Goal: Task Accomplishment & Management: Use online tool/utility

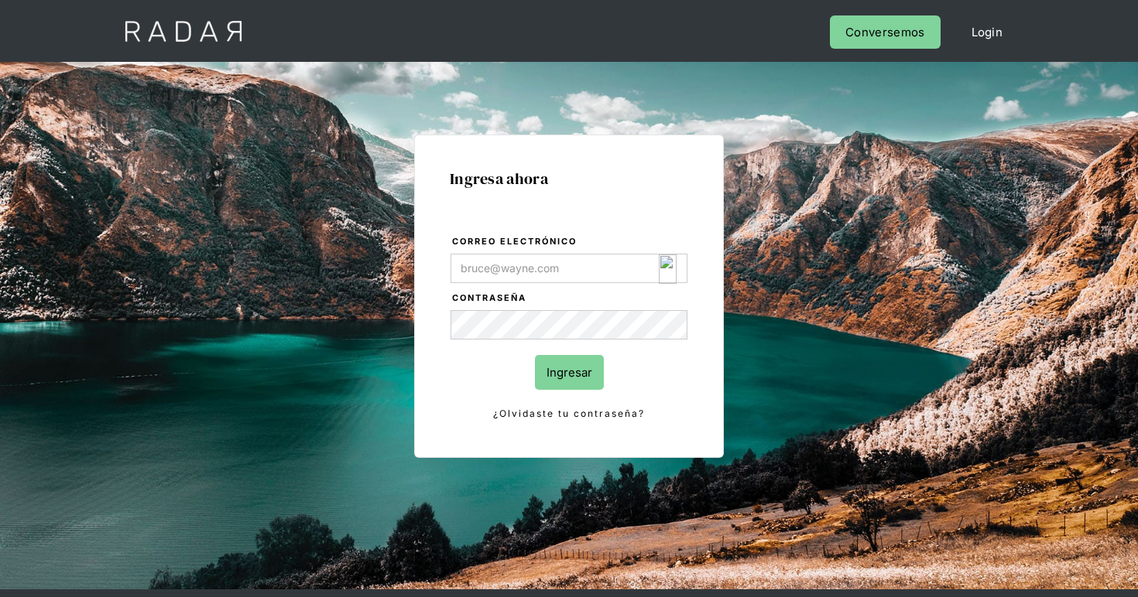
click at [669, 276] on img "Login Form" at bounding box center [668, 269] width 18 height 29
type input "[EMAIL_ADDRESS][DOMAIN_NAME]"
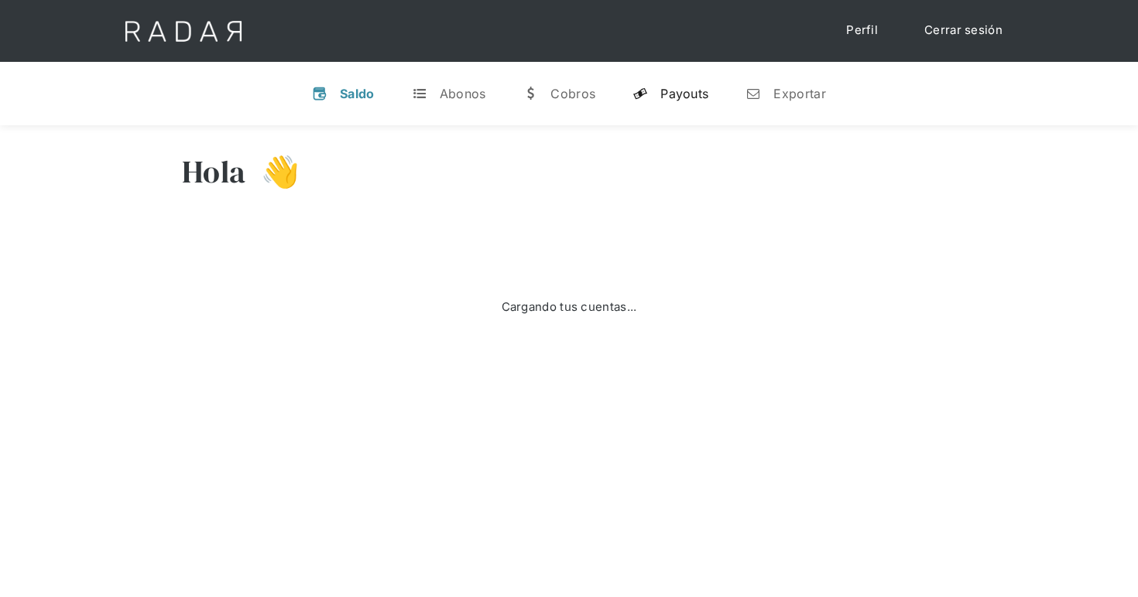
click at [688, 82] on link "y Payouts" at bounding box center [670, 94] width 101 height 40
select select "clpro"
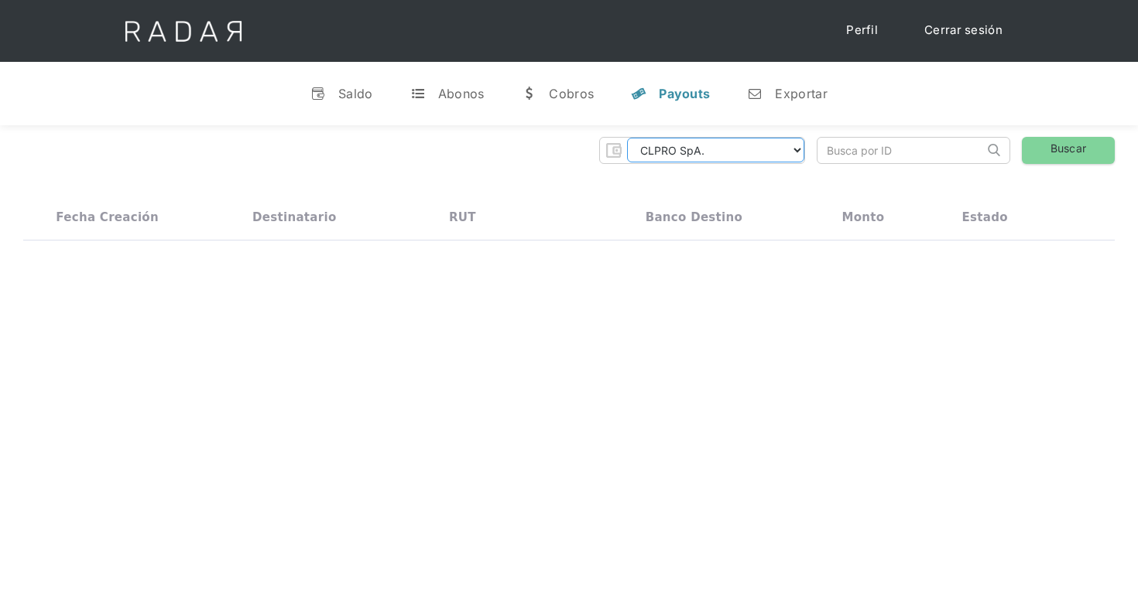
click at [712, 151] on select "CLPRO SpA. Coster SpA. Urigol SpA. Bysolutions SpA. Clmax SpA. Andes Payments S…" at bounding box center [715, 150] width 177 height 25
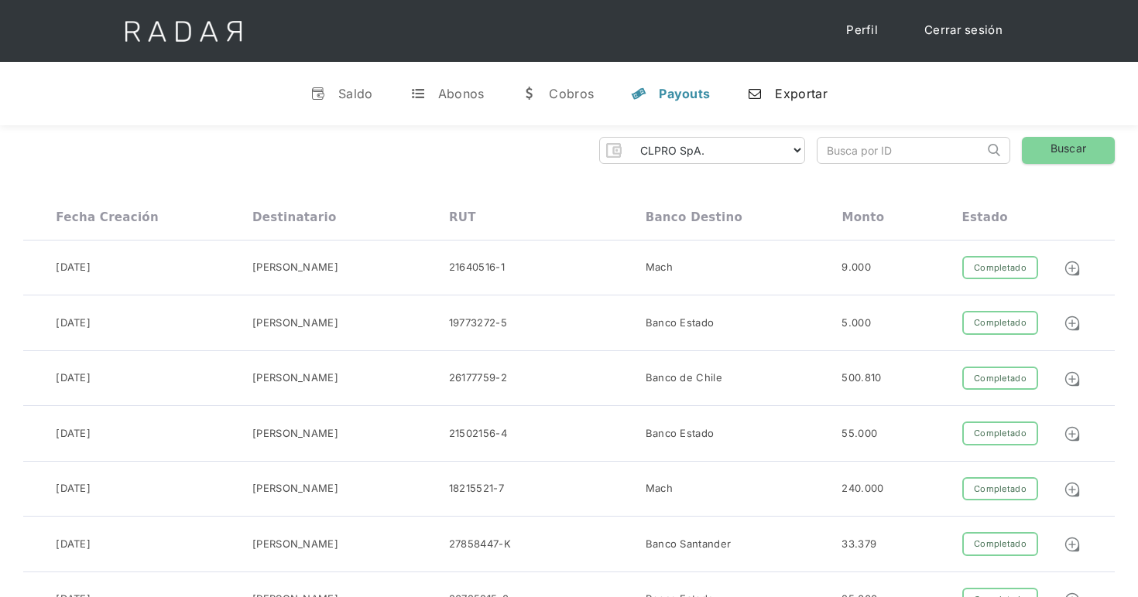
click at [800, 90] on div "Exportar" at bounding box center [801, 93] width 52 height 15
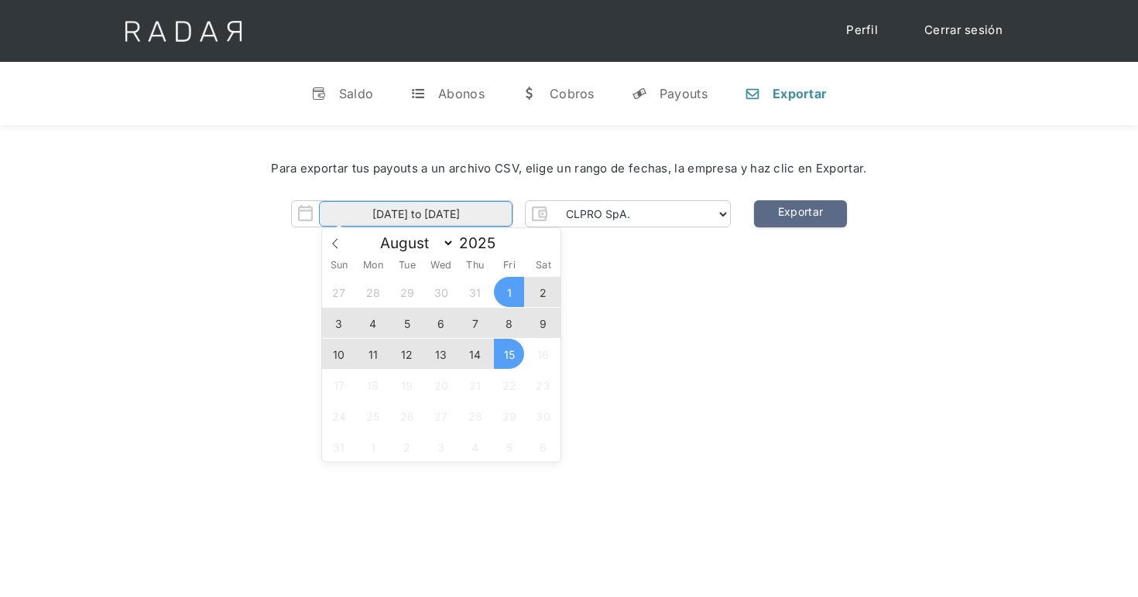
click at [508, 215] on input "01-08-2025 to 15-08-2025" at bounding box center [415, 214] width 193 height 26
click at [416, 354] on span "12" at bounding box center [407, 354] width 30 height 30
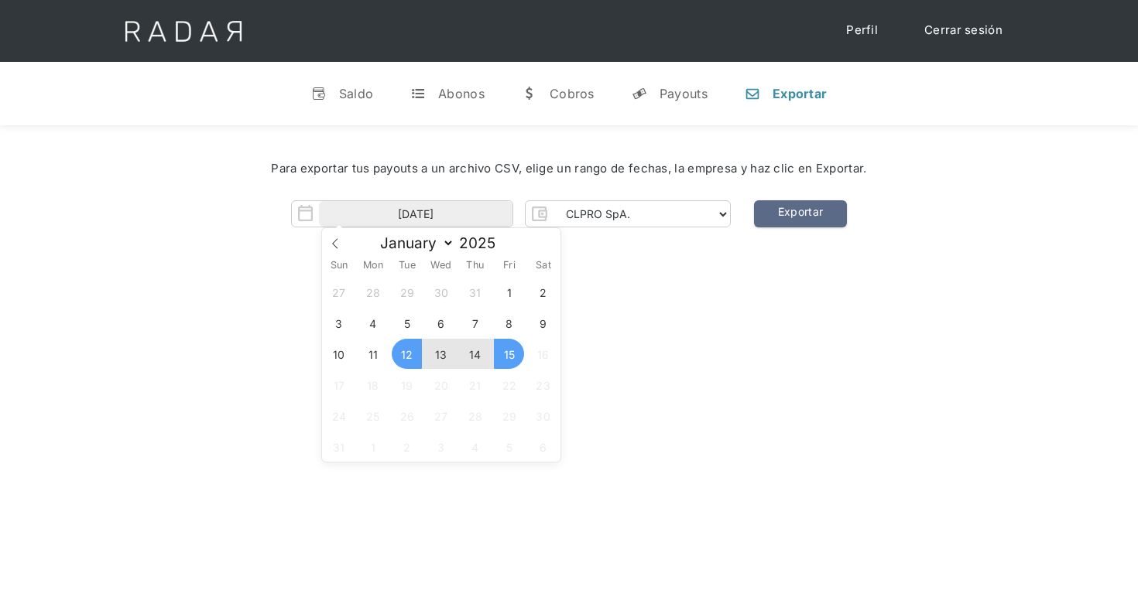
click at [505, 354] on span "15" at bounding box center [509, 354] width 30 height 30
click at [440, 351] on span "13" at bounding box center [441, 354] width 30 height 30
click at [497, 351] on span "15" at bounding box center [509, 354] width 30 height 30
type input "13-08-2025 to 15-08-2025"
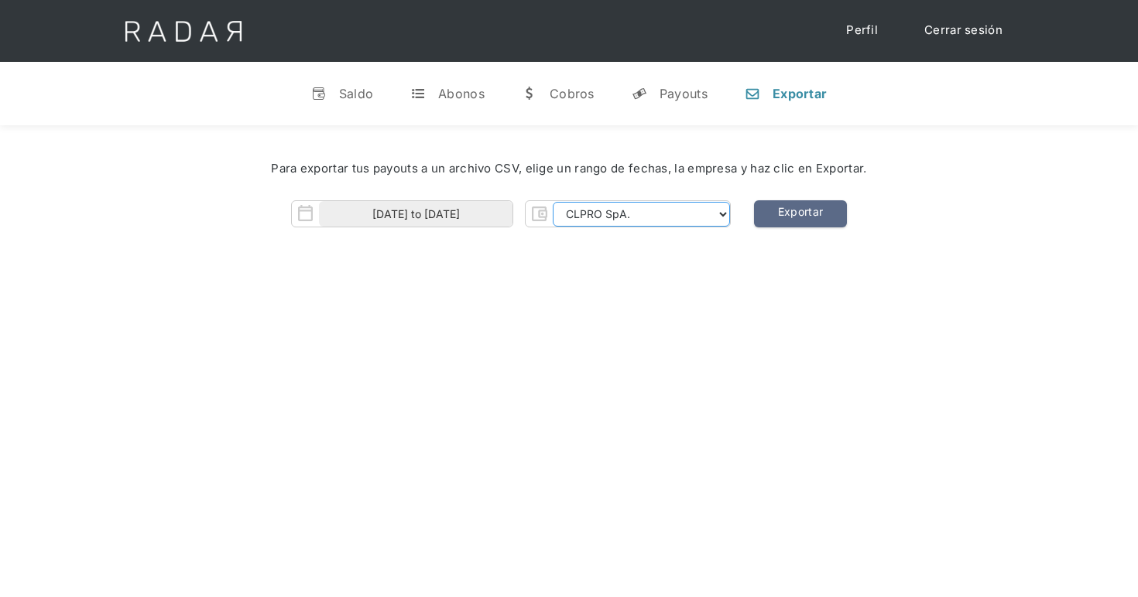
click at [615, 202] on select "CLPRO SpA. Coster SpA. Urigol SpA. Bysolutions SpA. Clmax SpA. Andes Payments S…" at bounding box center [641, 214] width 177 height 25
select select "coster-rt"
click at [556, 202] on select "CLPRO SpA. Coster SpA. Urigol SpA. Bysolutions SpA. Clmax SpA. Andes Payments S…" at bounding box center [641, 214] width 177 height 25
click at [763, 219] on link "Exportar" at bounding box center [800, 213] width 93 height 27
click at [469, 218] on input "13-08-2025 to 15-08-2025" at bounding box center [415, 214] width 193 height 26
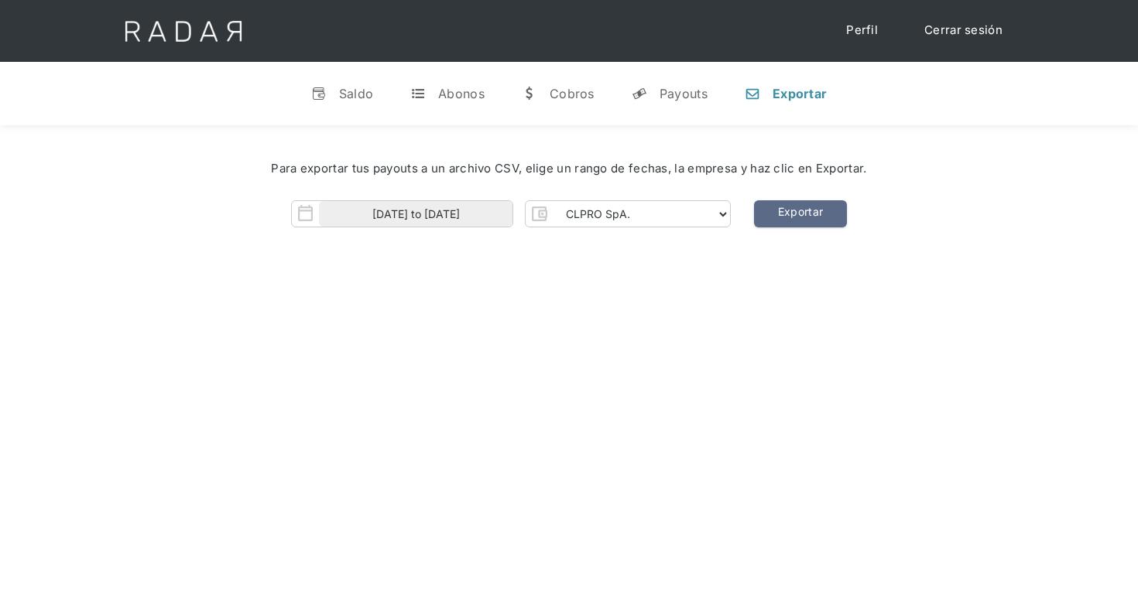
click at [796, 378] on div "Hola Nicola 👋 Cargando tus cuentas... Nombre de la empresa • Conectada • Descon…" at bounding box center [569, 423] width 1138 height 597
click at [1063, 250] on div "Para exportar tus payouts a un archivo CSV, elige un rango de fechas, la empres…" at bounding box center [569, 198] width 1138 height 146
click at [695, 80] on link "y Payouts" at bounding box center [669, 94] width 101 height 40
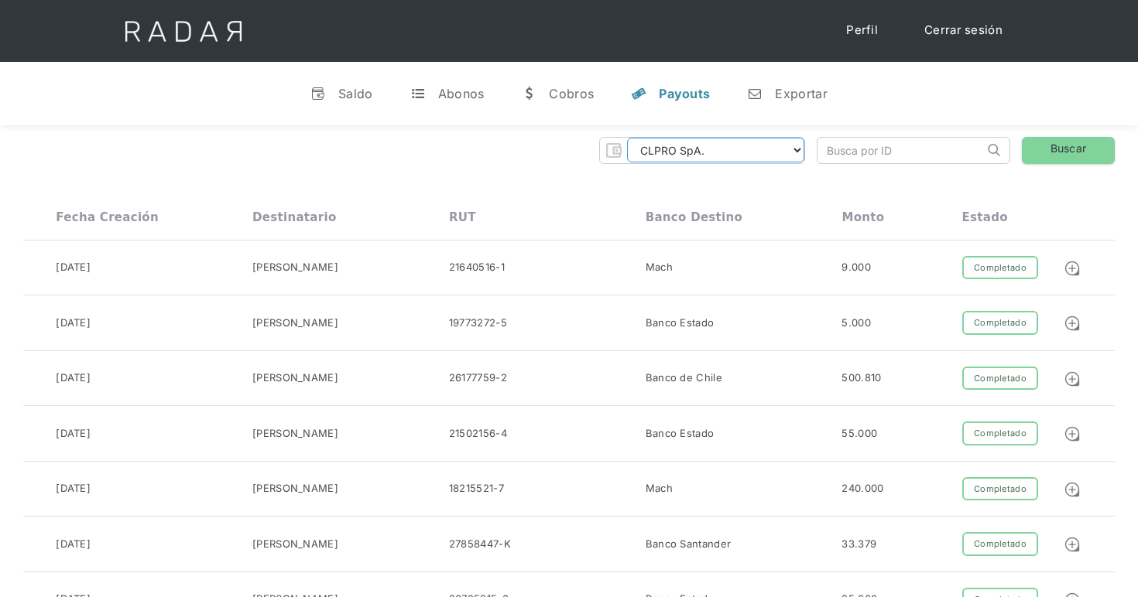
click at [672, 149] on select "CLPRO SpA. Coster SpA. Urigol SpA. Bysolutions SpA. Clmax SpA. Andes Payments S…" at bounding box center [715, 150] width 177 height 25
select select "coster-rt"
click at [633, 138] on select "CLPRO SpA. Coster SpA. Urigol SpA. Bysolutions SpA. Clmax SpA. Andes Payments S…" at bounding box center [715, 150] width 177 height 25
click at [769, 95] on link "n Exportar" at bounding box center [786, 94] width 104 height 40
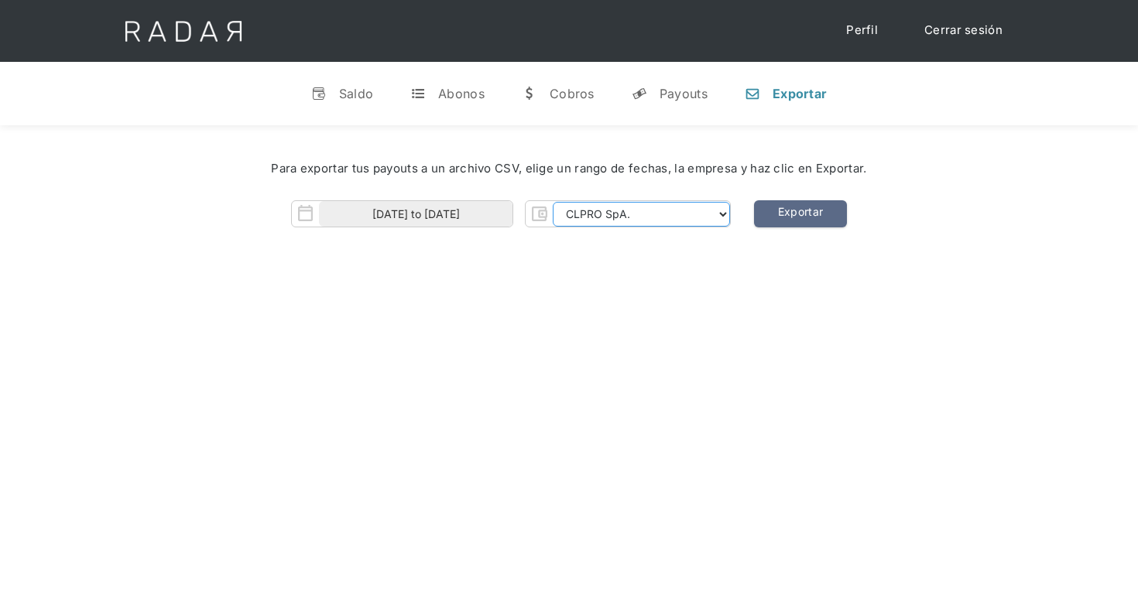
click at [635, 222] on select "CLPRO SpA. Coster SpA. Urigol SpA. Bysolutions SpA. Clmax SpA. Andes Payments S…" at bounding box center [641, 214] width 177 height 25
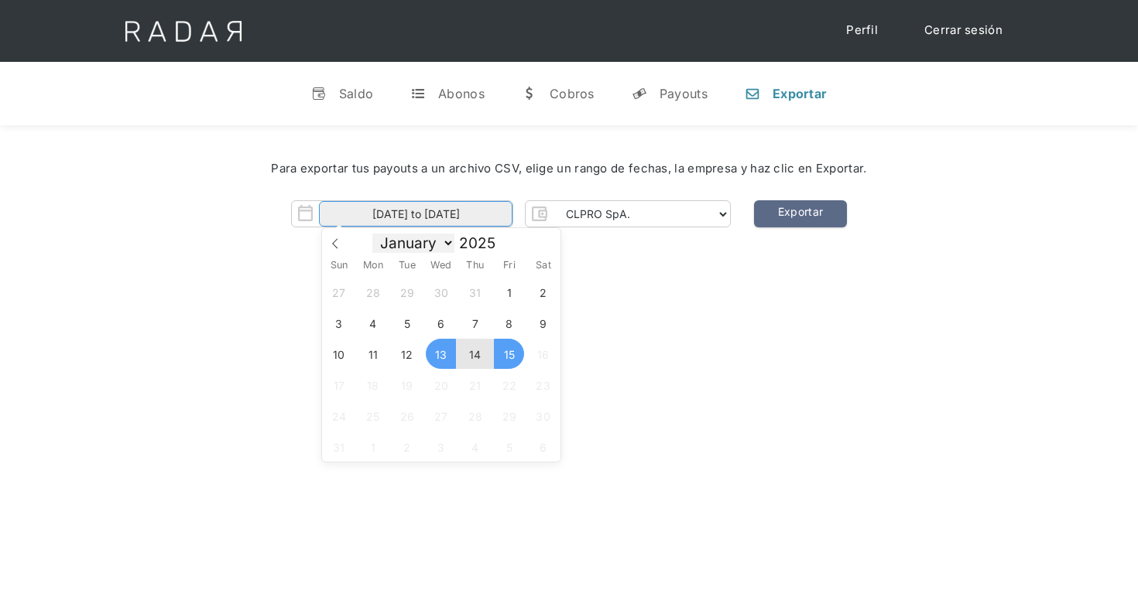
click at [441, 224] on input "13-08-2025 to 15-08-2025" at bounding box center [415, 214] width 193 height 26
click at [511, 293] on span "1" at bounding box center [509, 292] width 30 height 30
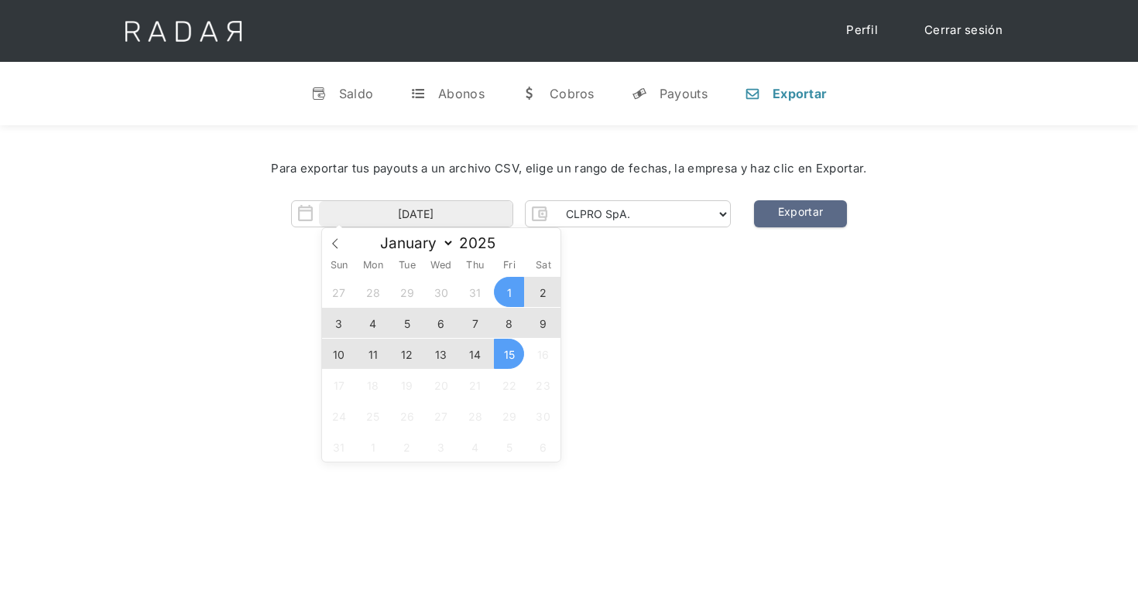
click at [506, 361] on span "15" at bounding box center [509, 354] width 30 height 30
type input "01-08-2025 to 15-08-2025"
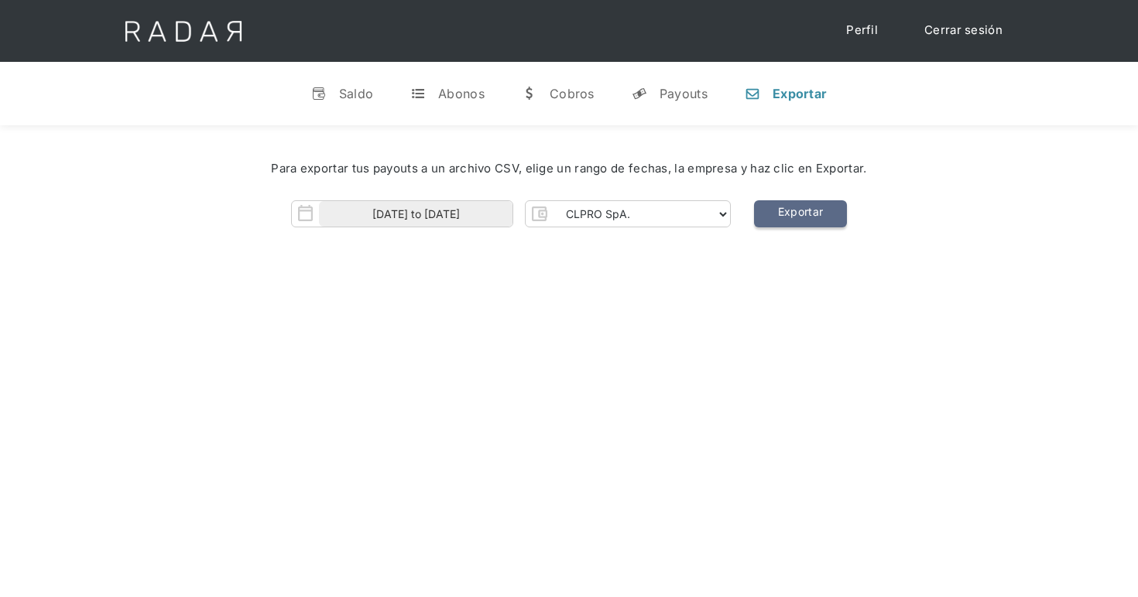
click at [786, 220] on link "Exportar" at bounding box center [800, 213] width 93 height 27
